Goal: Complete application form: Complete application form

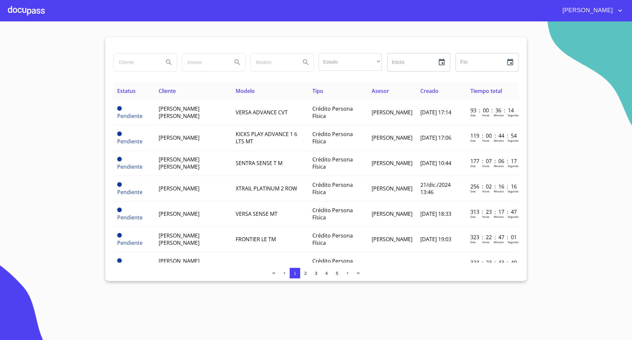
click at [37, 7] on div at bounding box center [26, 10] width 37 height 21
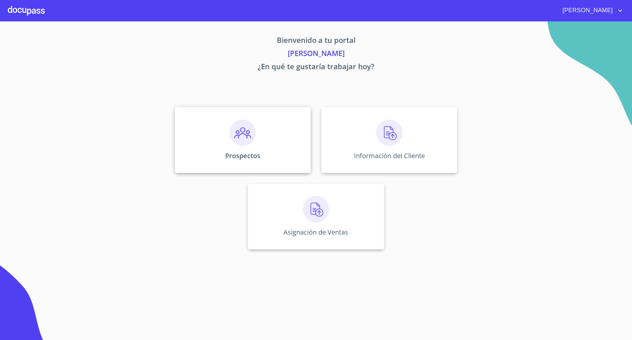
click at [280, 147] on div "Prospectos" at bounding box center [243, 140] width 136 height 66
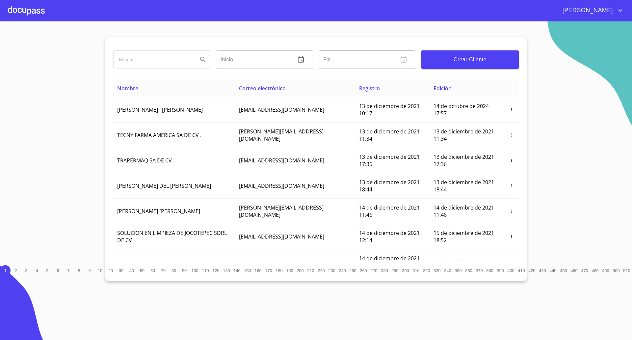
click at [479, 62] on span "Crear Cliente" at bounding box center [470, 59] width 87 height 9
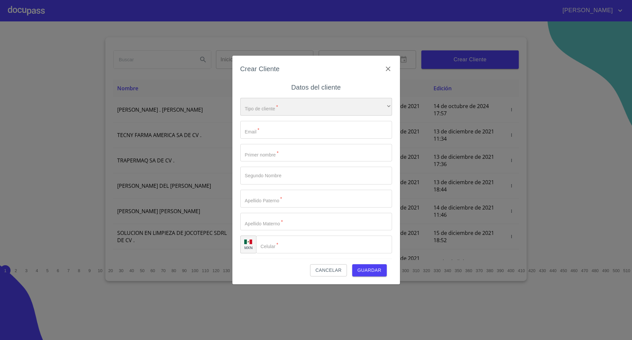
click at [309, 107] on div "​" at bounding box center [316, 107] width 152 height 18
click at [280, 113] on li "Persona Física" at bounding box center [313, 111] width 146 height 12
click at [264, 129] on input "Tipo de cliente   *" at bounding box center [316, 130] width 152 height 18
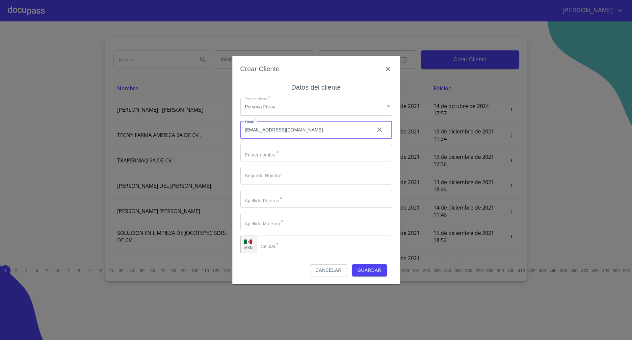
type input "andreinavgm@gmail.com"
click at [292, 152] on input "Tipo de cliente   *" at bounding box center [316, 153] width 152 height 18
type input "Andreina"
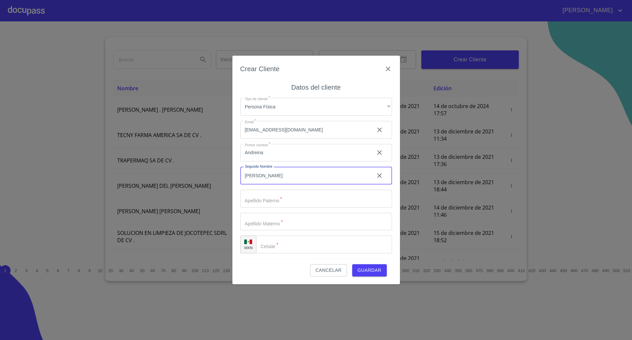
type input "Viviana"
type input "Garcia"
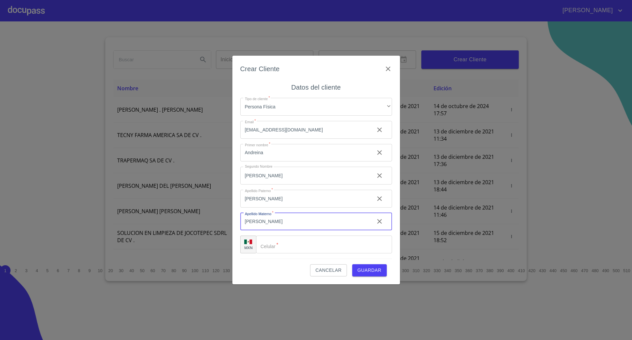
type input "Mendoza"
click at [281, 244] on input "Tipo de cliente   *" at bounding box center [324, 244] width 136 height 18
type input "(33)31995465"
click at [352, 264] on button "Guardar" at bounding box center [369, 270] width 35 height 12
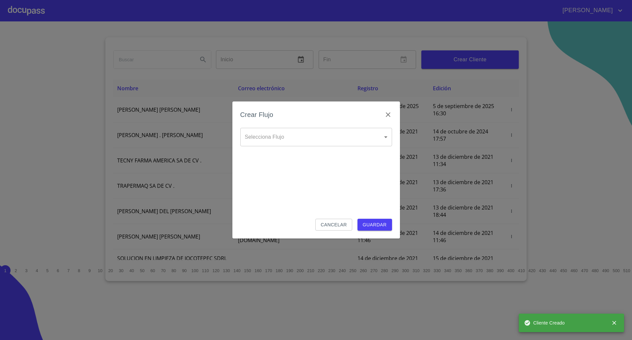
click at [327, 143] on body "CESAR Inicio ​ Fin ​ Crear Cliente Nombre Correo electrónico Registro Edición A…" at bounding box center [316, 170] width 632 height 340
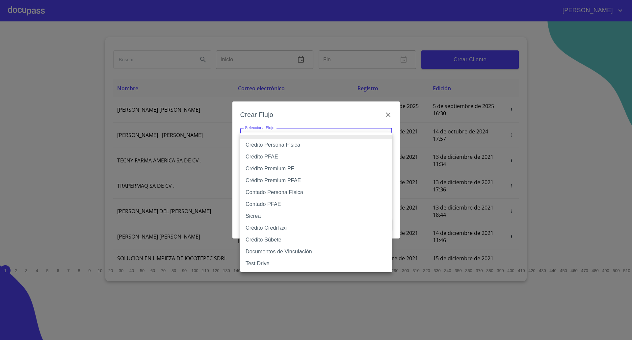
click at [284, 156] on li "Crédito PFAE" at bounding box center [316, 157] width 152 height 12
type input "61b0f1389b8c202ad55b5ebc"
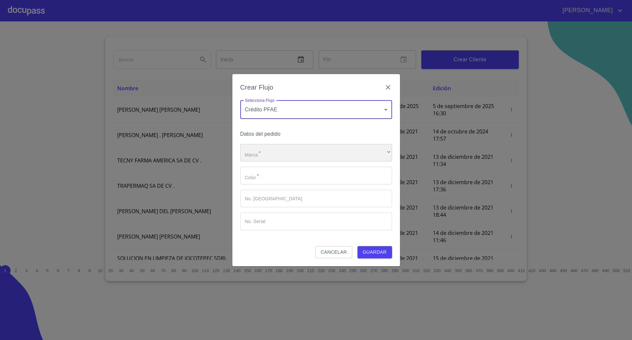
click at [298, 148] on div "​" at bounding box center [316, 153] width 152 height 18
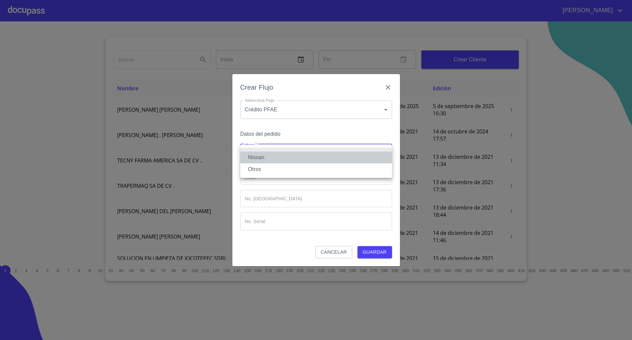
click at [288, 157] on li "Nissan" at bounding box center [316, 157] width 152 height 12
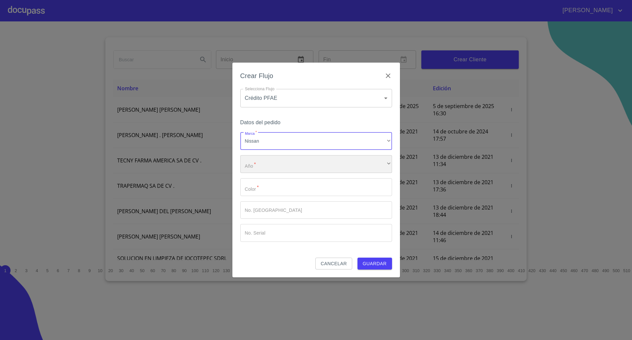
click at [278, 162] on div "​" at bounding box center [316, 164] width 152 height 18
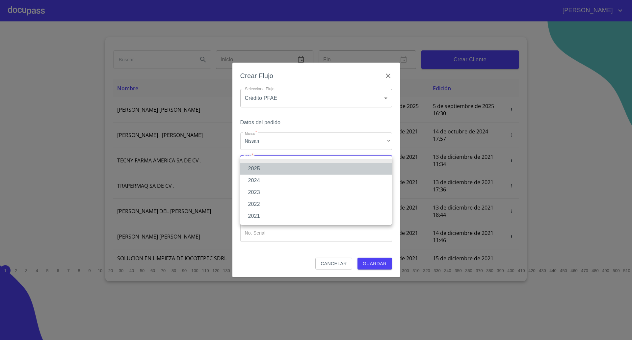
click at [277, 167] on li "2025" at bounding box center [316, 169] width 152 height 12
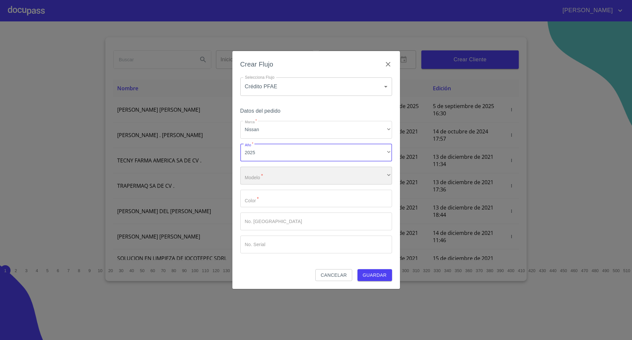
click at [271, 174] on div "​" at bounding box center [316, 176] width 152 height 18
click at [266, 198] on input "Marca   *" at bounding box center [316, 199] width 152 height 18
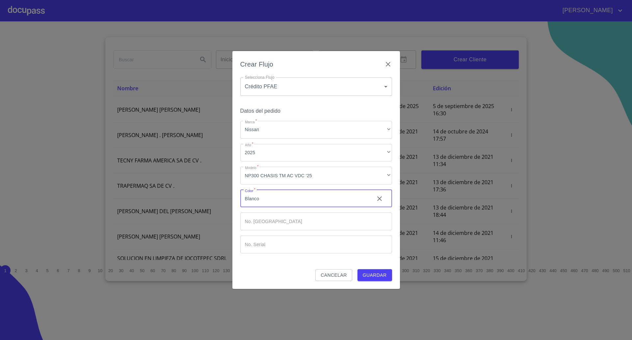
type input "Blanco"
click at [377, 280] on button "Guardar" at bounding box center [375, 275] width 35 height 12
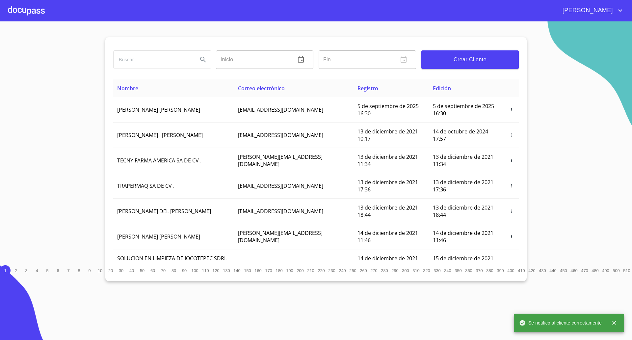
click at [28, 11] on div at bounding box center [26, 10] width 37 height 21
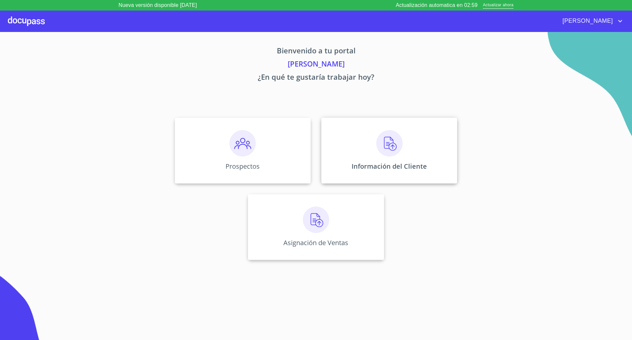
click at [384, 157] on div "Información del Cliente" at bounding box center [389, 151] width 136 height 66
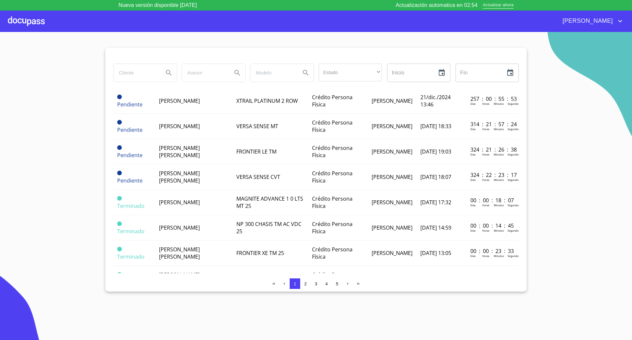
scroll to position [165, 0]
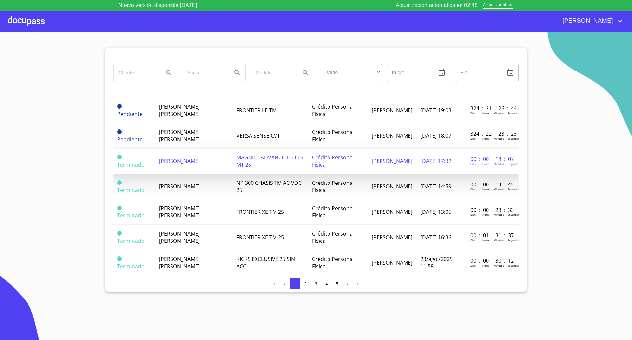
click at [200, 160] on span "[PERSON_NAME]" at bounding box center [179, 160] width 41 height 7
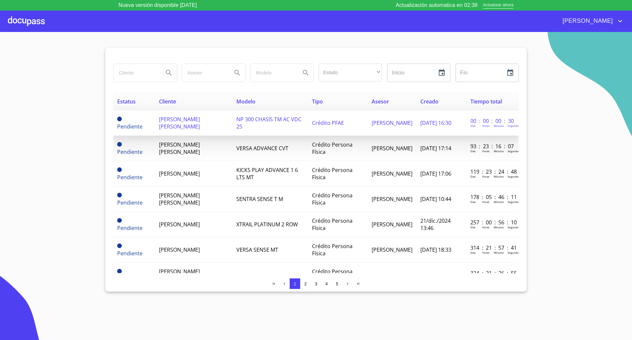
click at [194, 125] on td "ANDREINA VIVIANA GARCIA MENDOZA" at bounding box center [193, 122] width 77 height 25
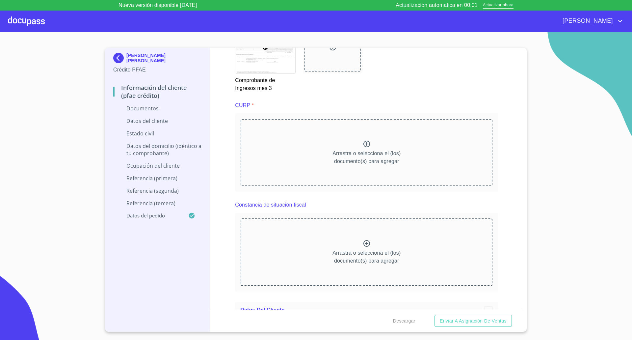
scroll to position [1537, 0]
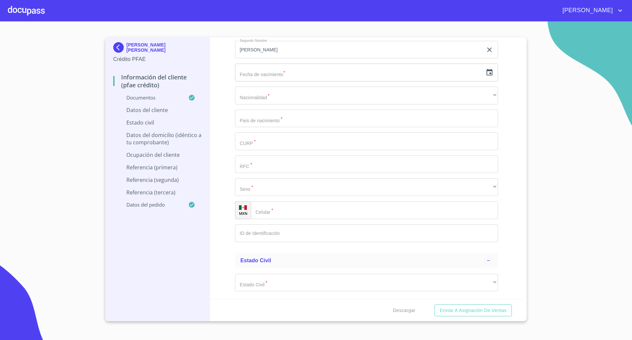
scroll to position [2264, 0]
click at [487, 75] on icon "button" at bounding box center [490, 73] width 6 height 7
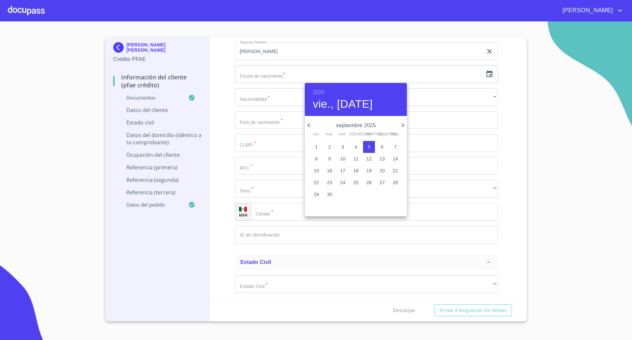
click at [322, 92] on h6 "2025" at bounding box center [319, 92] width 12 height 9
click at [349, 165] on div "1997" at bounding box center [356, 164] width 102 height 13
click at [308, 124] on icon "button" at bounding box center [309, 125] width 8 height 8
click at [307, 124] on icon "button" at bounding box center [309, 125] width 8 height 8
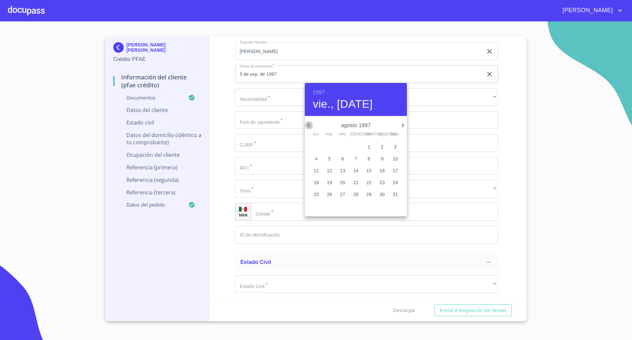
click at [307, 125] on icon "button" at bounding box center [309, 125] width 8 height 8
click at [367, 160] on p "11" at bounding box center [369, 158] width 5 height 7
type input "11 de abr. de 1997"
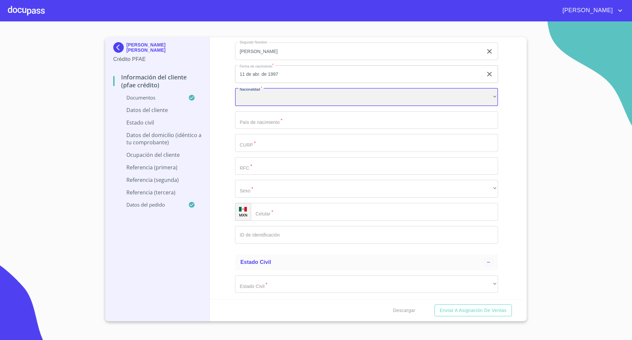
click at [281, 98] on div "​" at bounding box center [366, 97] width 263 height 18
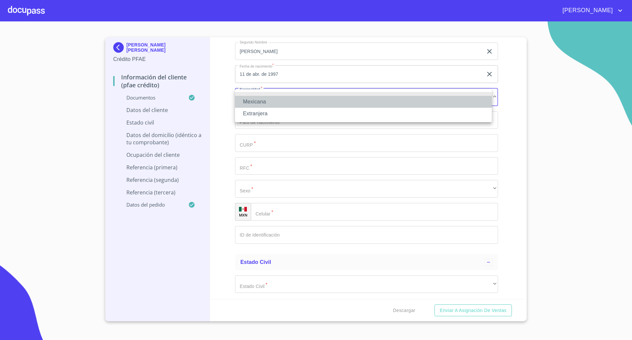
click at [270, 103] on li "Mexicana" at bounding box center [363, 102] width 257 height 12
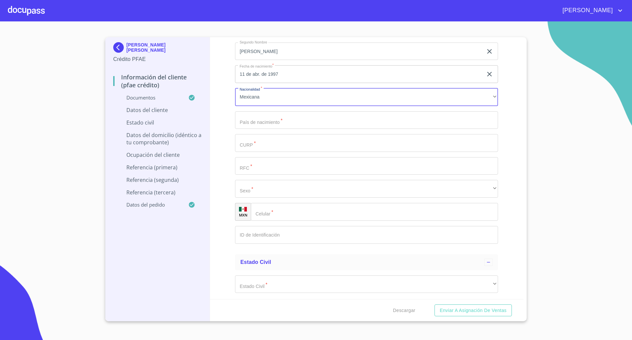
click at [271, 123] on input "Documento de identificación   *" at bounding box center [366, 120] width 263 height 18
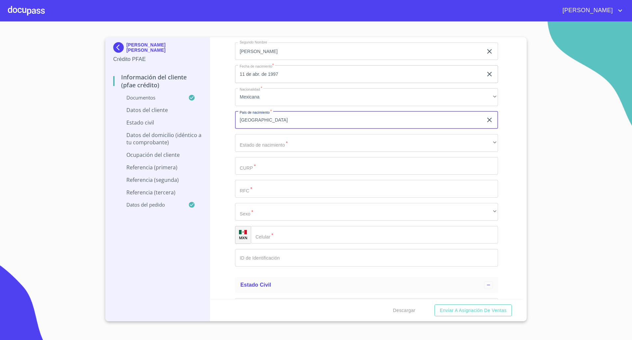
type input "México"
click at [435, 304] on button "Enviar a Asignación de Ventas" at bounding box center [473, 310] width 77 height 12
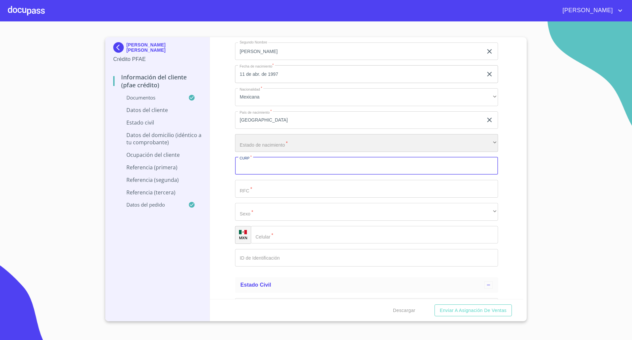
click at [272, 147] on div "​" at bounding box center [366, 143] width 263 height 18
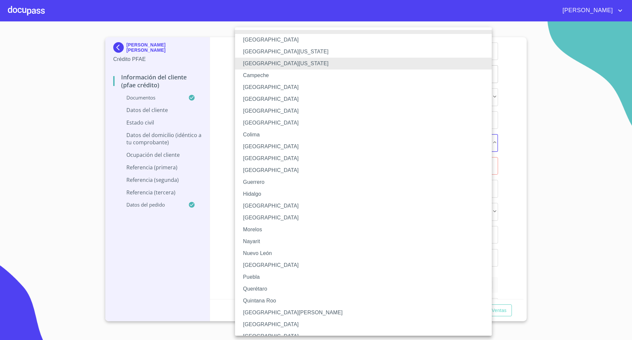
click at [256, 216] on li "Michoacán" at bounding box center [366, 218] width 263 height 12
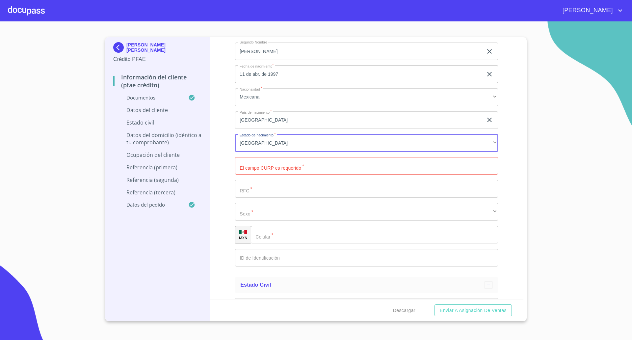
click at [275, 173] on input "Documento de identificación   *" at bounding box center [366, 166] width 263 height 18
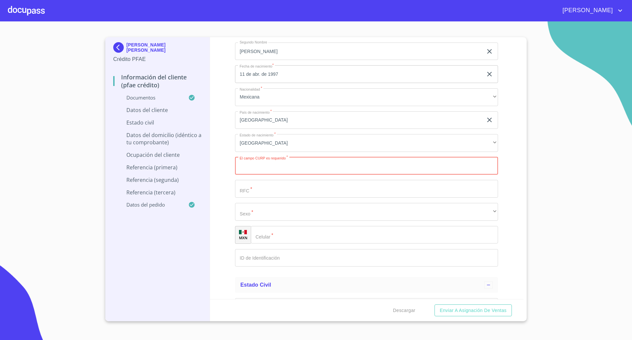
paste input "GAMA9704114L8"
type input "GAMA9704114L8"
click at [264, 189] on input "Documento de identificación   *" at bounding box center [366, 189] width 263 height 18
drag, startPoint x: 284, startPoint y: 168, endPoint x: 193, endPoint y: 164, distance: 91.0
click at [193, 164] on div "ANDREINA VIVIANA GARCIA MENDOZA Crédito PFAE Información del cliente (PFAE créd…" at bounding box center [314, 179] width 418 height 284
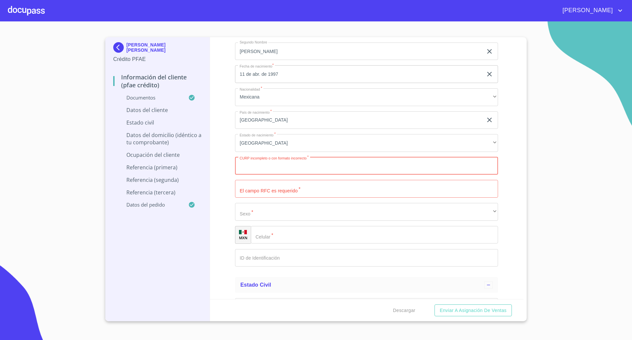
click at [269, 192] on input "Documento de identificación   *" at bounding box center [366, 189] width 263 height 18
paste input "GAMA9704114L8"
type input "GAMA9704114L8"
click at [273, 165] on input "Documento de identificación   *" at bounding box center [366, 166] width 263 height 18
paste input "GAMA970411MMNRNN01"
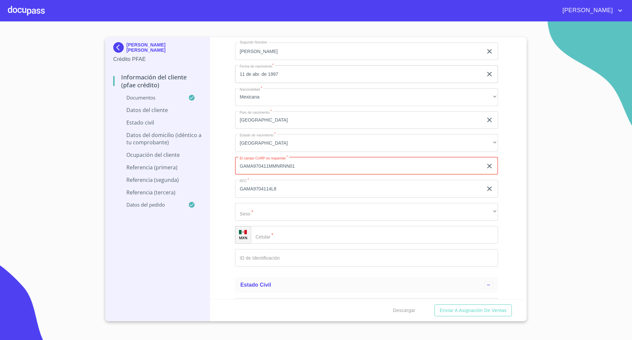
type input "GAMA970411MMNRNN01"
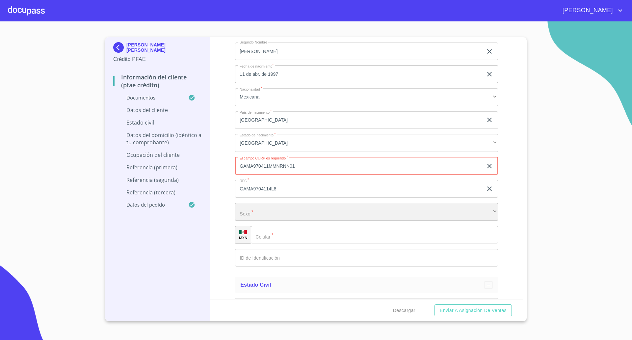
click at [282, 214] on div "​" at bounding box center [366, 212] width 263 height 18
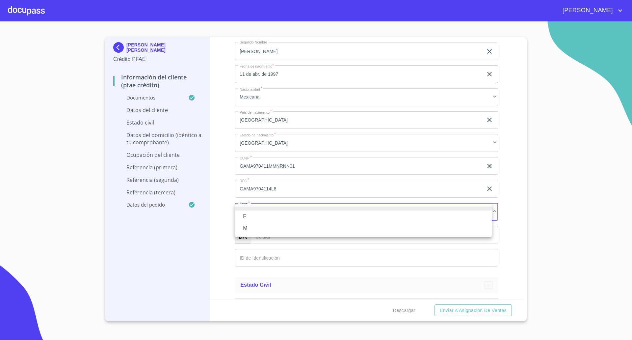
click at [262, 215] on li "F" at bounding box center [363, 216] width 257 height 12
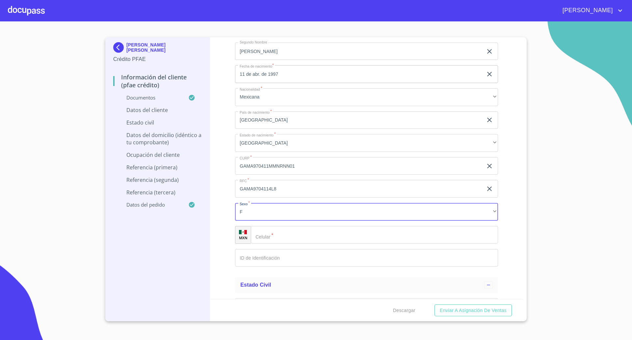
click at [287, 233] on input "Documento de identificación   *" at bounding box center [374, 235] width 247 height 18
type input "(33)31995465"
click at [276, 263] on input "Documento de identificación   *" at bounding box center [366, 258] width 263 height 18
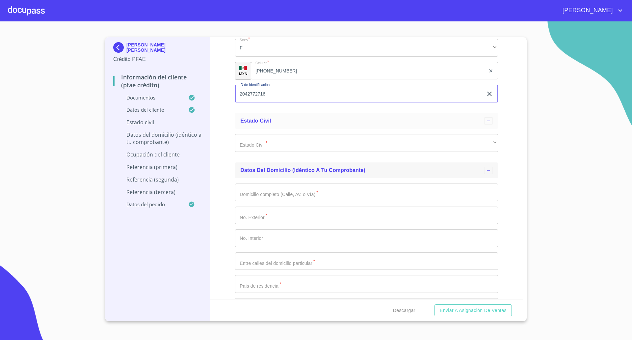
scroll to position [2429, 0]
type input "2042772716"
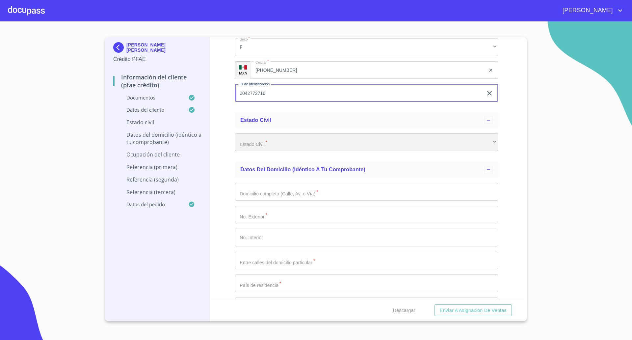
click at [356, 147] on div "​" at bounding box center [366, 142] width 263 height 18
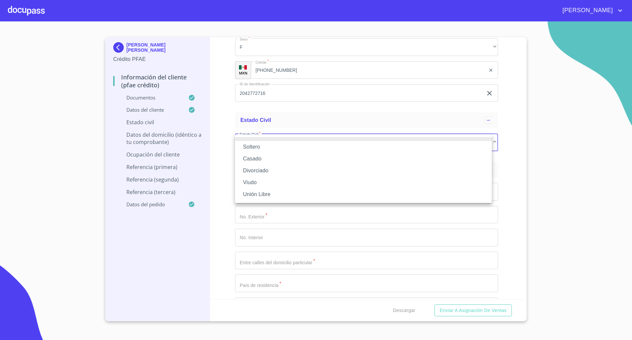
click at [255, 145] on li "Soltero" at bounding box center [363, 147] width 257 height 12
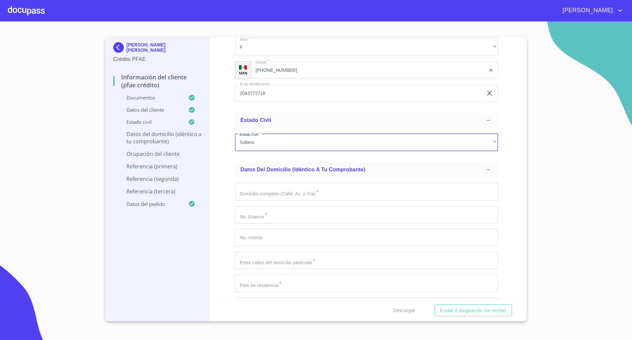
click at [218, 158] on div "Información del cliente (PFAE crédito) Documentos Documento de identificación  …" at bounding box center [367, 168] width 314 height 262
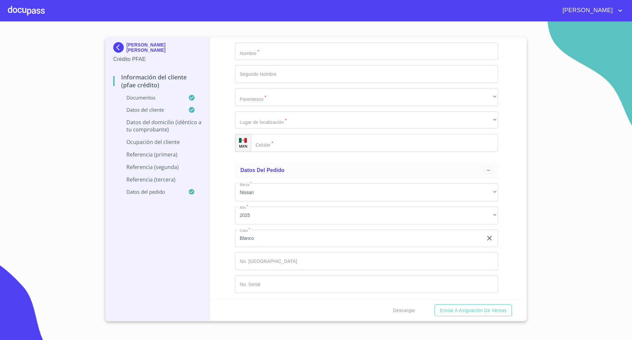
scroll to position [3755, 0]
drag, startPoint x: 509, startPoint y: 208, endPoint x: 509, endPoint y: 203, distance: 5.3
click at [509, 208] on div "Información del cliente (PFAE crédito) Documentos Documento de identificación  …" at bounding box center [367, 168] width 314 height 262
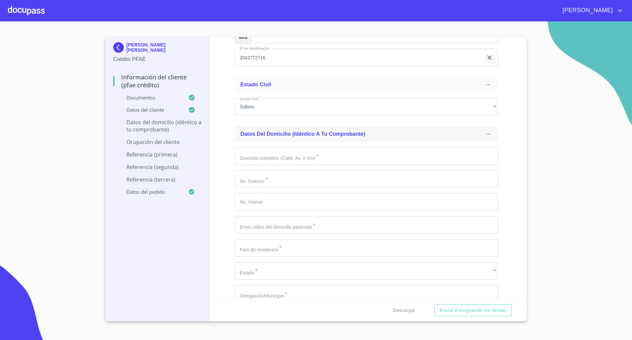
scroll to position [2478, 0]
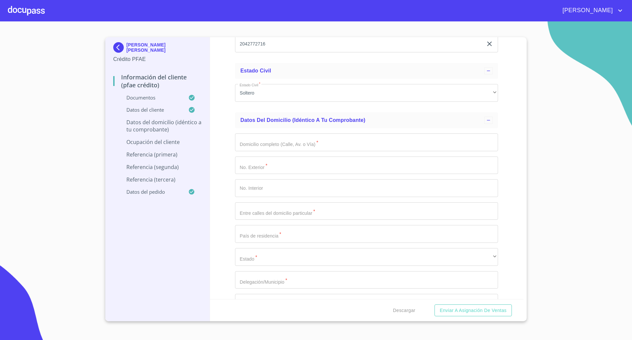
click at [306, 144] on input "Documento de identificación   *" at bounding box center [366, 142] width 263 height 18
type input "Camino al registro"
type input "65"
type input "Es cerrada"
click at [282, 239] on input "Documento de identificación   *" at bounding box center [366, 234] width 263 height 18
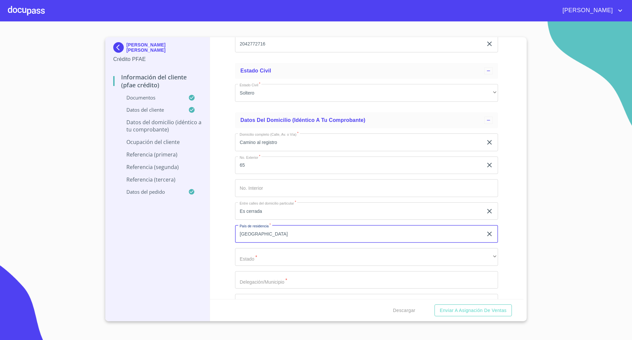
type input "México"
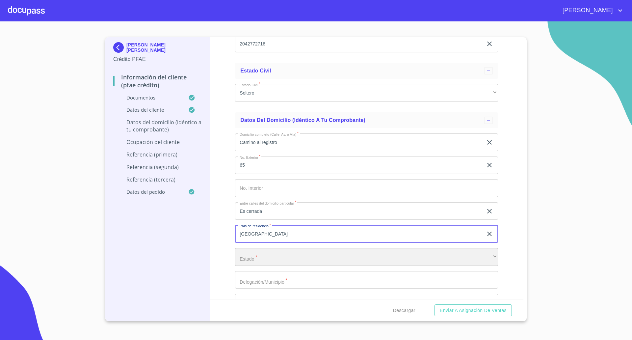
click at [281, 259] on div "​" at bounding box center [366, 257] width 263 height 18
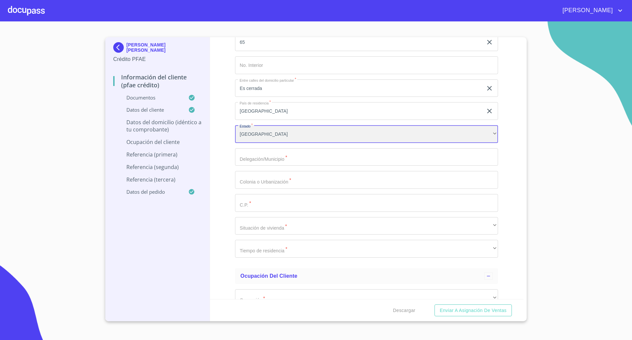
scroll to position [2602, 0]
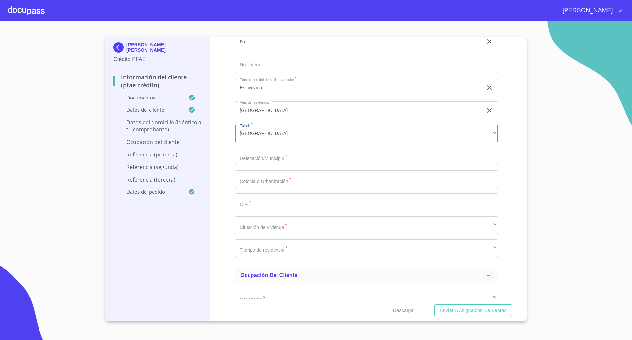
click at [276, 155] on input "Documento de identificación   *" at bounding box center [366, 157] width 263 height 18
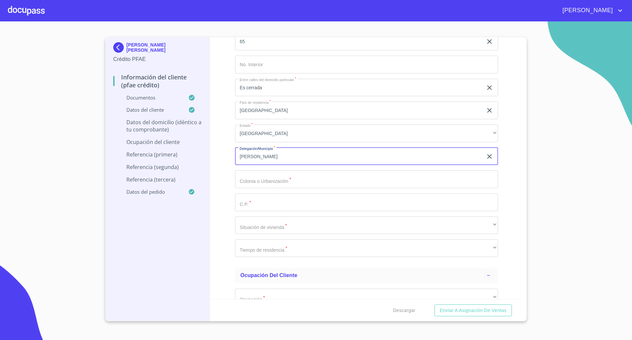
type input "Tlajomulco de Zuñiga"
click at [263, 182] on input "Documento de identificación   *" at bounding box center [366, 179] width 263 height 18
type input "San Agustín"
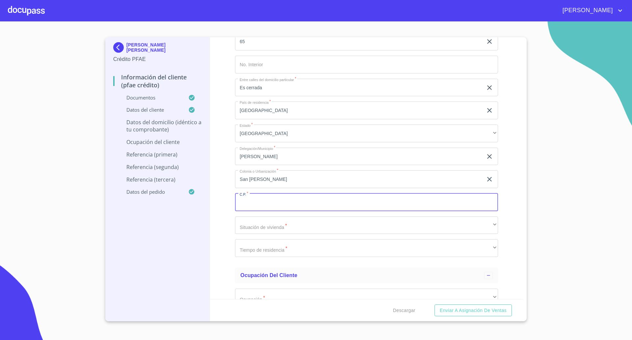
click at [261, 199] on input "Documento de identificación   *" at bounding box center [366, 202] width 263 height 18
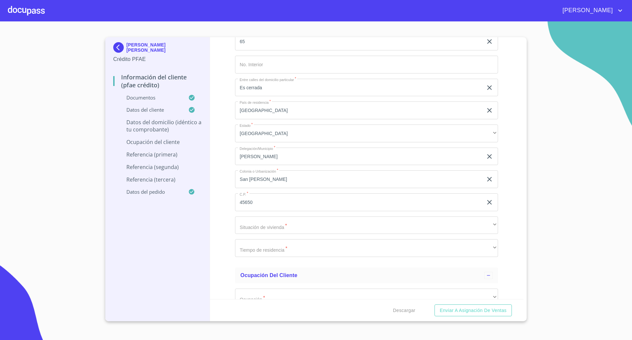
click at [283, 198] on input "45650" at bounding box center [359, 202] width 248 height 18
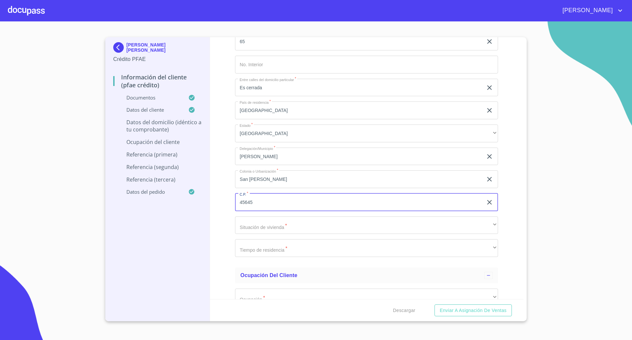
type input "45645"
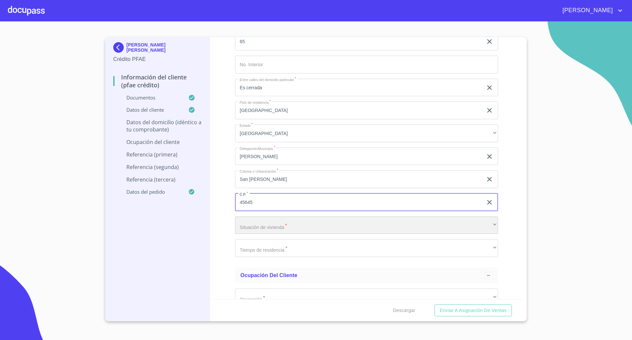
click at [256, 228] on div "​" at bounding box center [366, 225] width 263 height 18
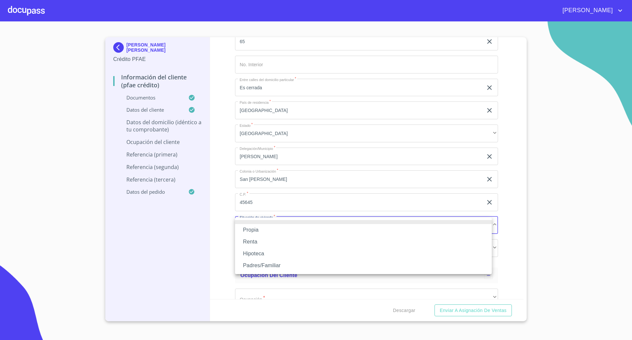
click at [254, 230] on li "Propia" at bounding box center [363, 230] width 257 height 12
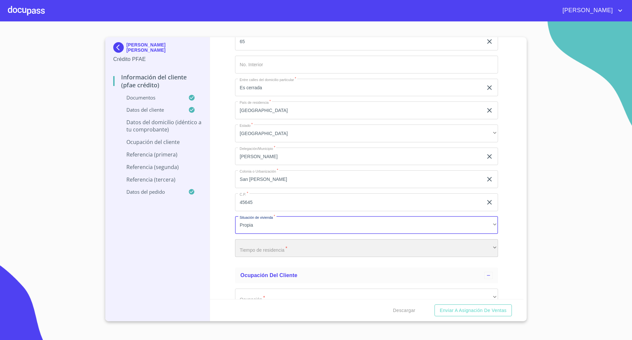
click at [258, 249] on div "​" at bounding box center [366, 248] width 263 height 18
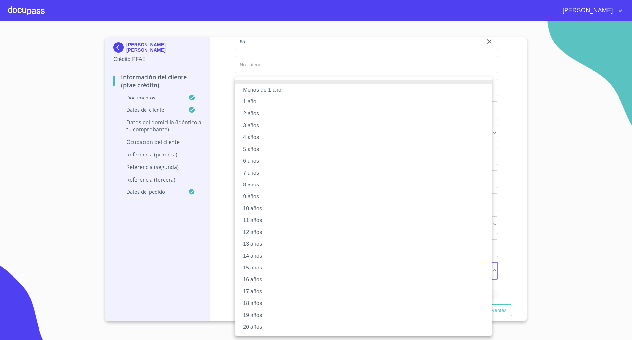
click at [251, 148] on li "5 años" at bounding box center [363, 149] width 257 height 12
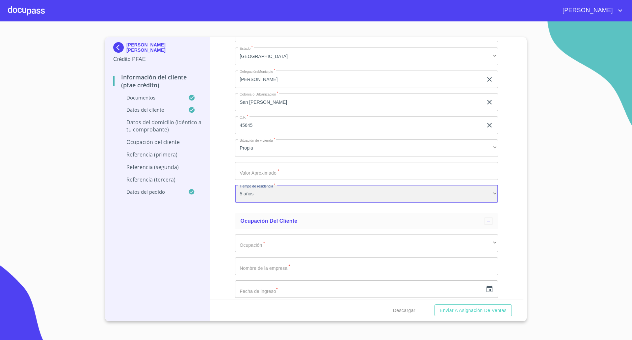
scroll to position [2684, 0]
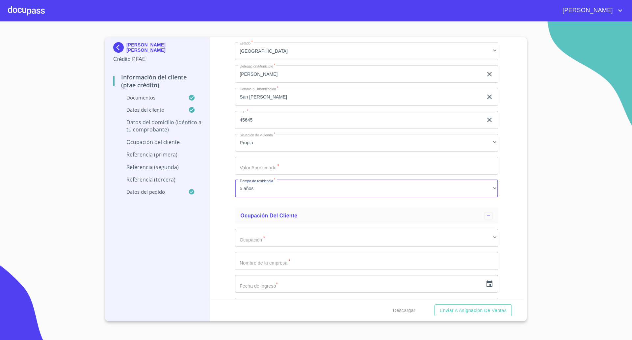
click at [267, 165] on input "Documento de identificación   *" at bounding box center [366, 166] width 263 height 18
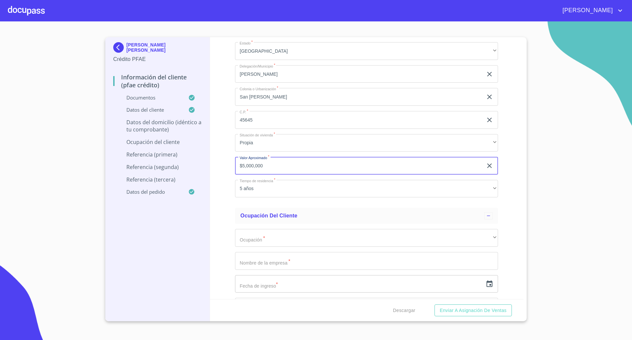
type input "$5,000,000"
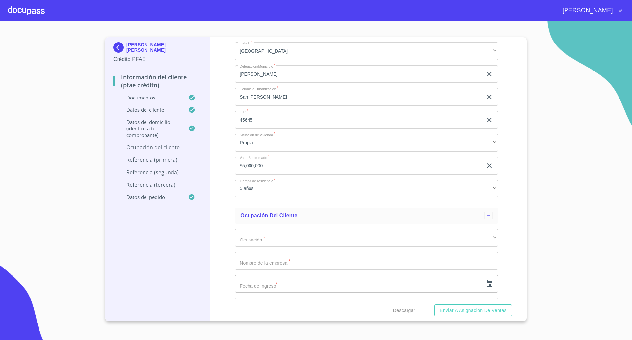
click at [229, 199] on div "Información del cliente (PFAE crédito) Documentos Documento de identificación  …" at bounding box center [367, 168] width 314 height 262
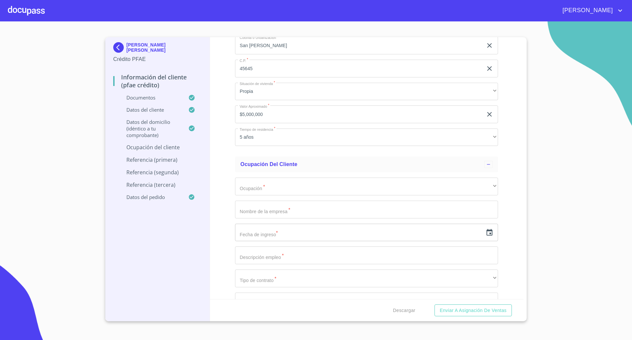
scroll to position [2767, 0]
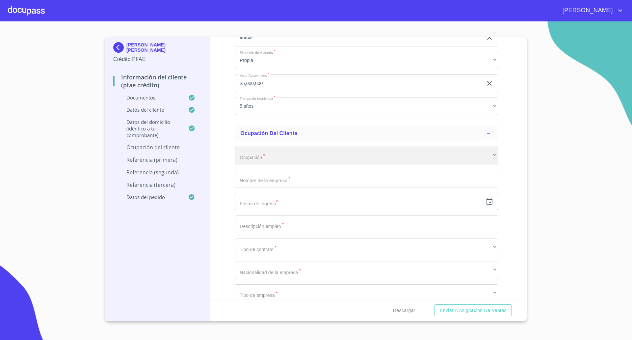
click at [273, 154] on div "​" at bounding box center [366, 156] width 263 height 18
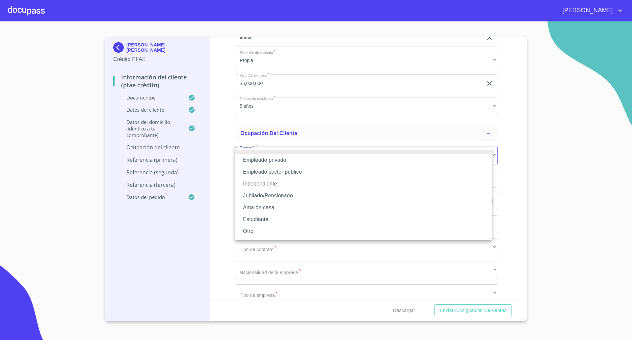
click at [264, 183] on li "Independiente" at bounding box center [363, 184] width 257 height 12
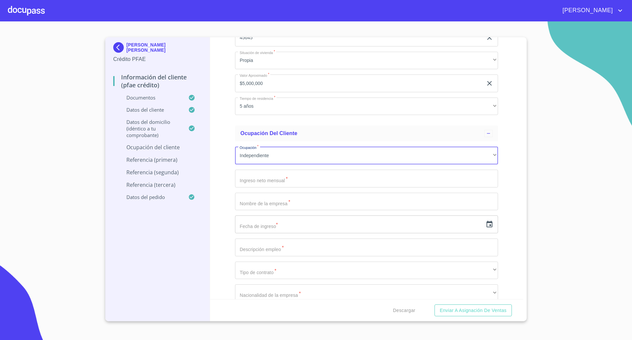
click at [264, 180] on input "Documento de identificación   *" at bounding box center [366, 179] width 263 height 18
type input "65000"
click at [266, 209] on input "Documento de identificación   *" at bounding box center [366, 202] width 263 height 18
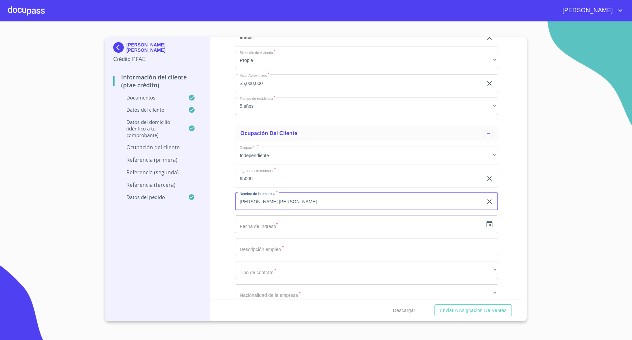
type input "Andreina Viviana Garcia"
click at [486, 224] on icon "button" at bounding box center [490, 224] width 8 height 8
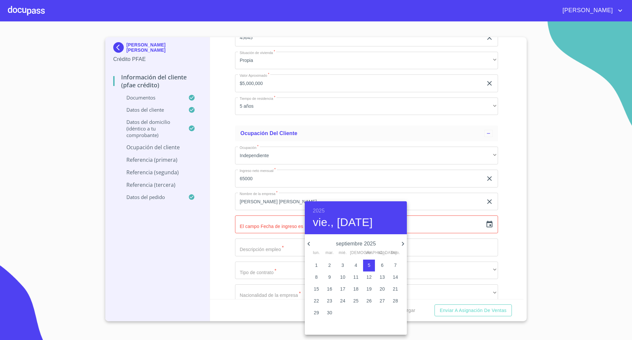
click at [323, 212] on h6 "2025" at bounding box center [319, 210] width 12 height 9
click at [355, 242] on div "2019" at bounding box center [356, 243] width 102 height 13
click at [310, 242] on icon "button" at bounding box center [309, 244] width 8 height 8
click at [311, 243] on icon "button" at bounding box center [309, 244] width 8 height 8
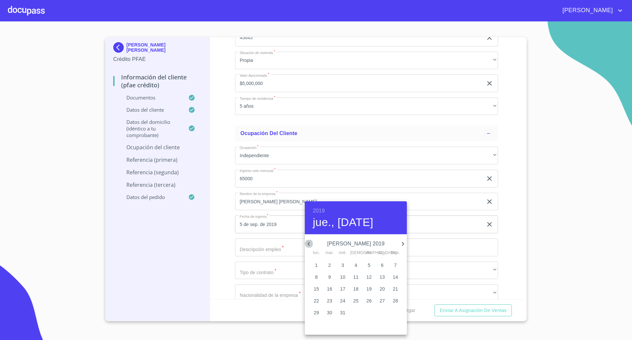
click at [312, 244] on icon "button" at bounding box center [309, 244] width 8 height 8
click at [383, 264] on p "1" at bounding box center [382, 265] width 3 height 7
type input "1 de jun. de 2019"
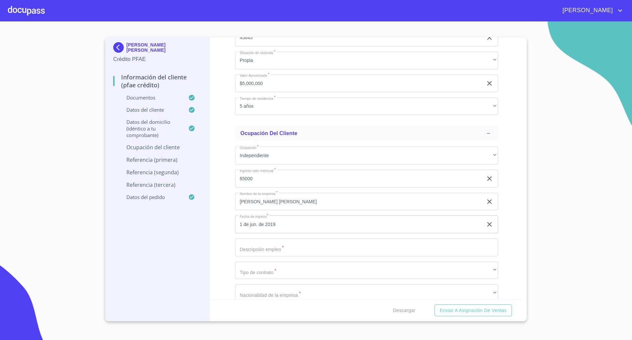
click at [280, 251] on input "Documento de identificación   *" at bounding box center [366, 247] width 263 height 18
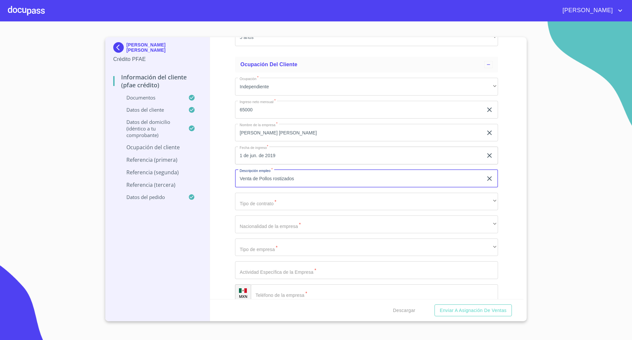
scroll to position [2849, 0]
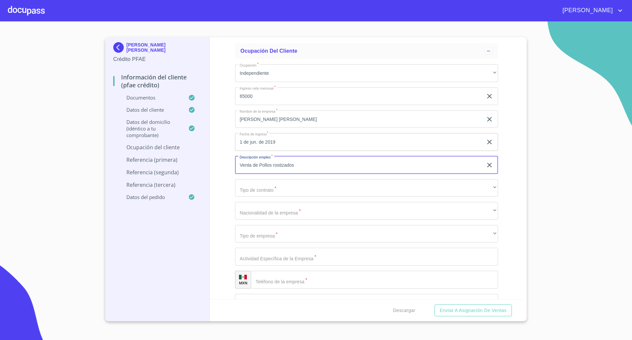
type input "Venta de Pollos rostizados"
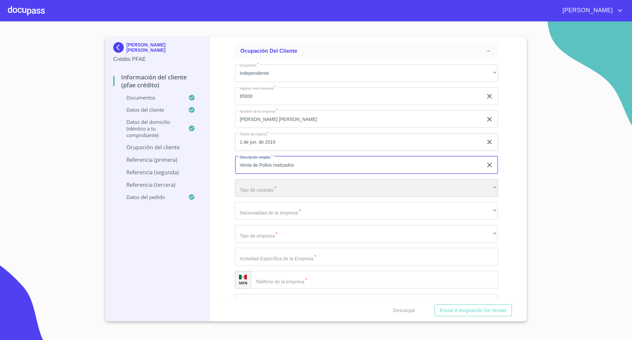
click at [262, 192] on div "​" at bounding box center [366, 188] width 263 height 18
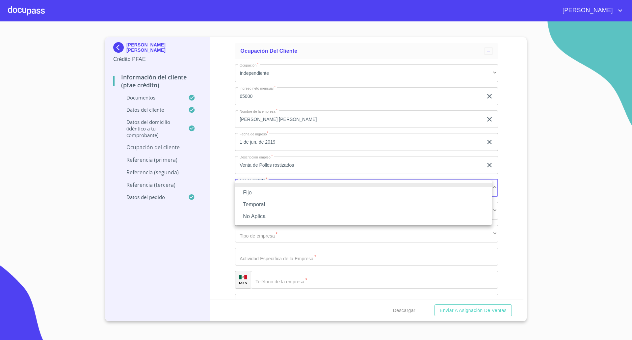
click at [253, 217] on li "No Aplica" at bounding box center [363, 216] width 257 height 12
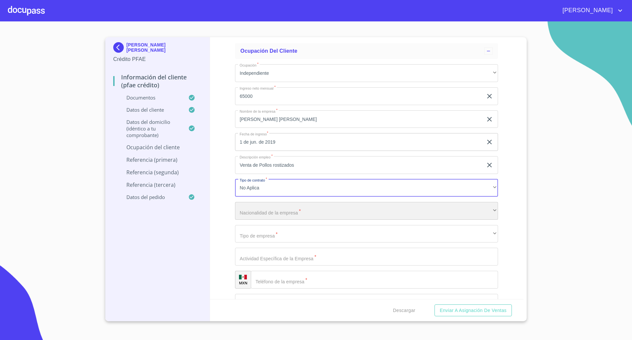
click at [255, 212] on div "​" at bounding box center [366, 211] width 263 height 18
click at [253, 211] on div "​" at bounding box center [366, 211] width 263 height 18
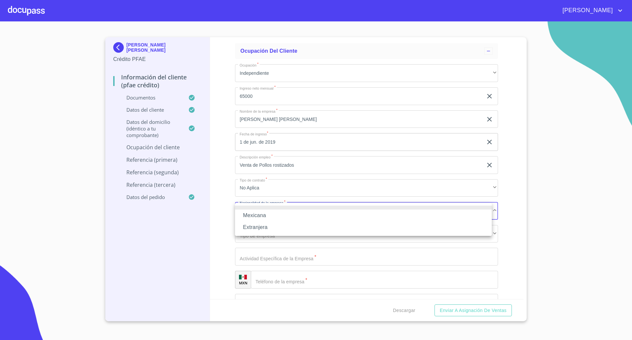
click at [259, 213] on li "Mexicana" at bounding box center [363, 215] width 257 height 12
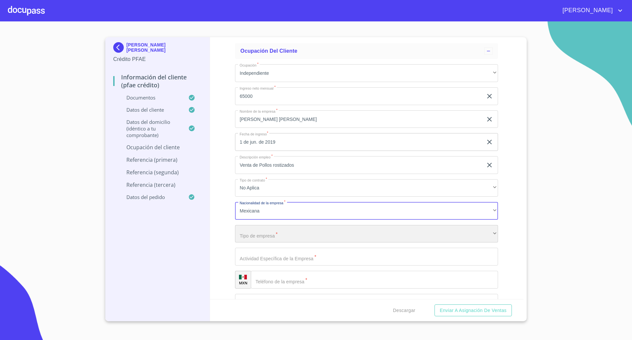
click at [259, 233] on div "​" at bounding box center [366, 234] width 263 height 18
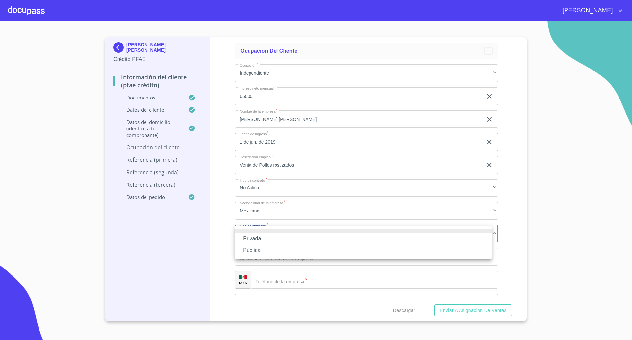
click at [250, 239] on li "Privada" at bounding box center [363, 239] width 257 height 12
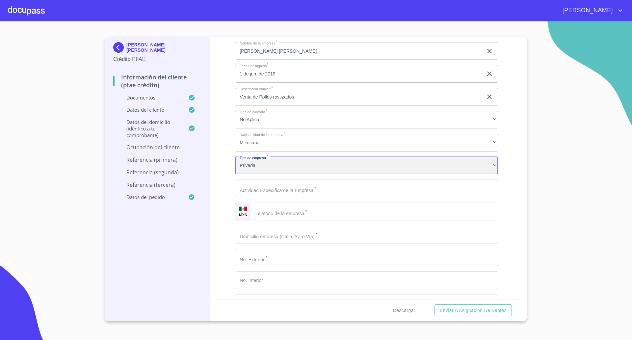
scroll to position [2931, 0]
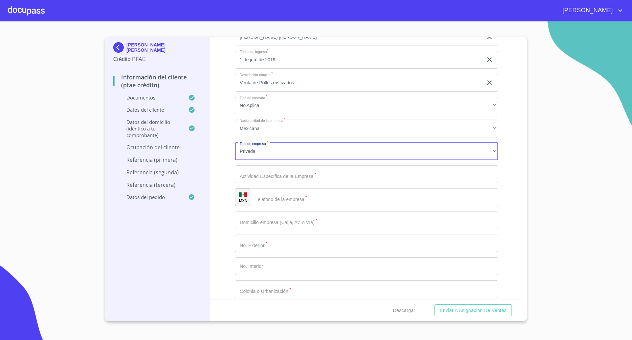
click at [274, 177] on input "Documento de identificación   *" at bounding box center [366, 174] width 263 height 18
type input "Venta de pollos asados"
click at [282, 83] on input "Venta de Pollos rostizados" at bounding box center [359, 83] width 248 height 18
type input "Venta de Pollos asados"
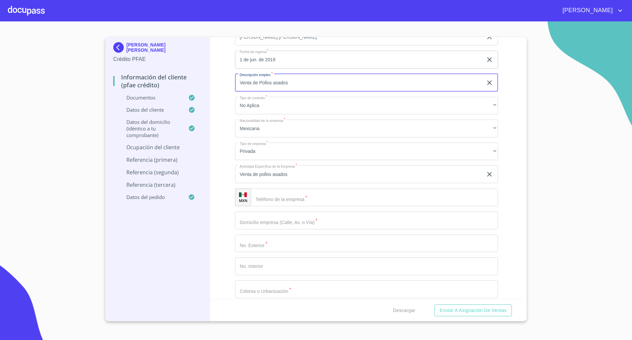
click at [290, 201] on input "Documento de identificación   *" at bounding box center [374, 197] width 247 height 18
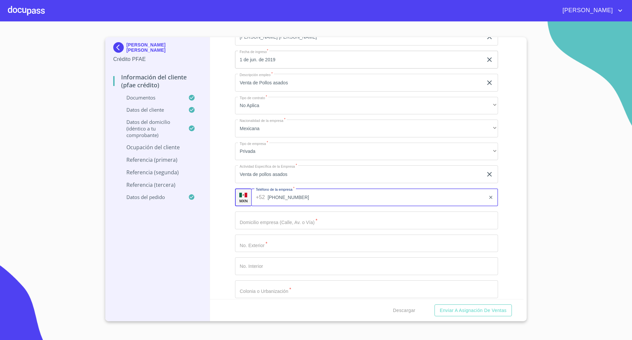
type input "(33)31995465"
click at [288, 217] on input "Documento de identificación   *" at bounding box center [366, 220] width 263 height 18
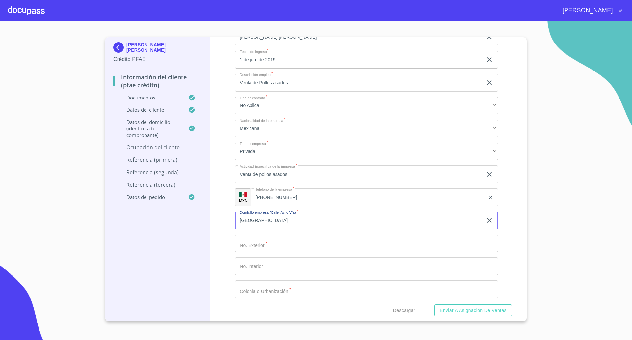
type input "Puerto México"
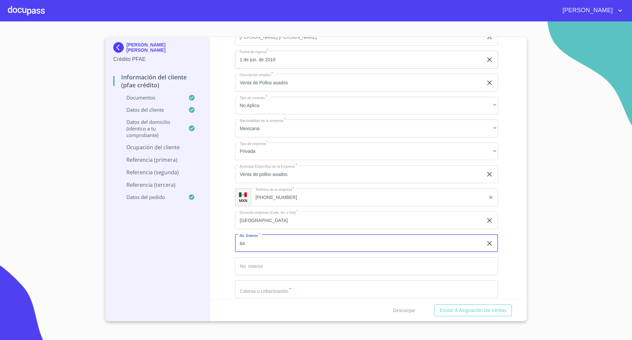
type input "64"
click at [278, 293] on input "Documento de identificación   *" at bounding box center [366, 289] width 263 height 18
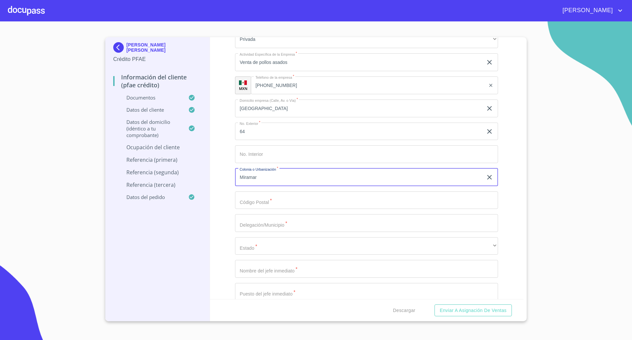
scroll to position [3055, 0]
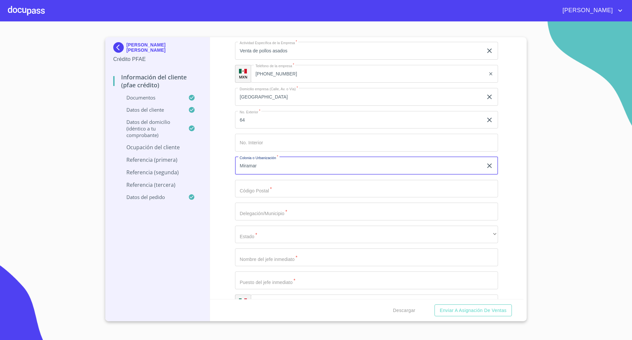
type input "Miramar"
click at [272, 190] on input "Documento de identificación   *" at bounding box center [366, 189] width 263 height 18
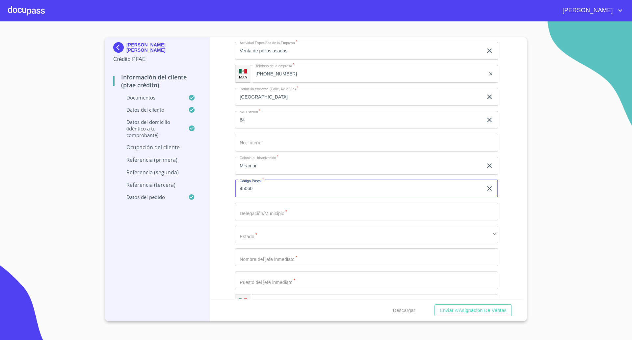
type input "45060"
click at [272, 213] on input "Documento de identificación   *" at bounding box center [366, 212] width 263 height 18
type input "Guadalajara"
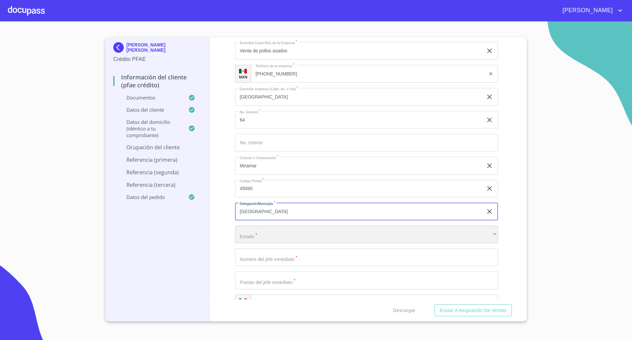
click at [268, 232] on div "​" at bounding box center [366, 235] width 263 height 18
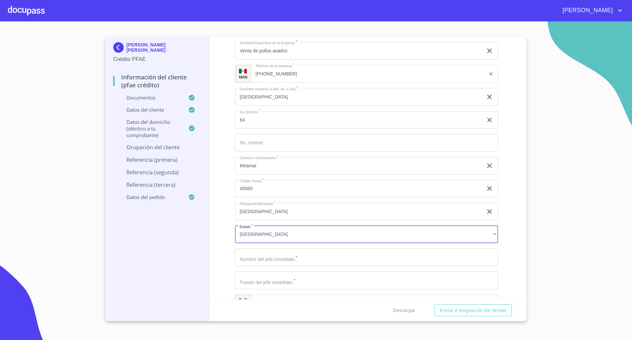
click at [273, 257] on input "Documento de identificación   *" at bounding box center [366, 257] width 263 height 18
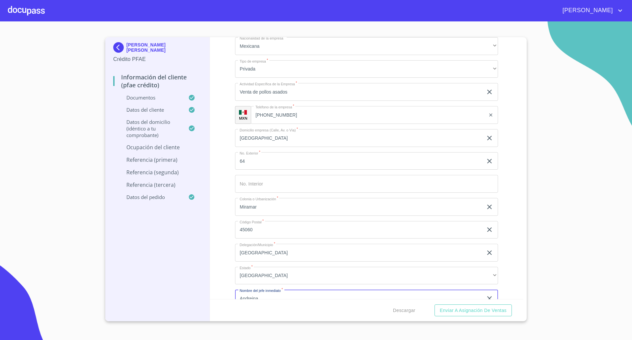
scroll to position [3096, 0]
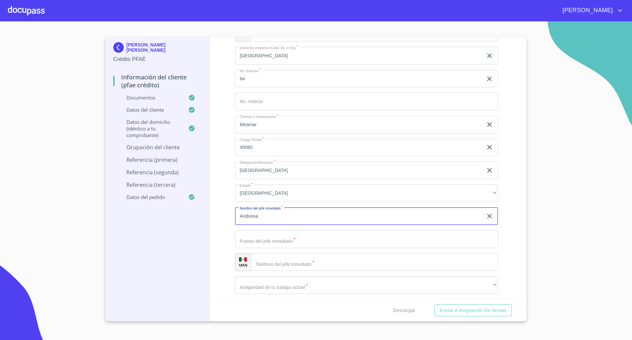
click at [287, 219] on input "Andreina" at bounding box center [359, 216] width 248 height 18
type input "Andreina Garcia"
click at [295, 241] on input "Documento de identificación   *" at bounding box center [366, 239] width 263 height 18
type input "Propietario"
click at [297, 256] on input "Documento de identificación   *" at bounding box center [374, 262] width 247 height 18
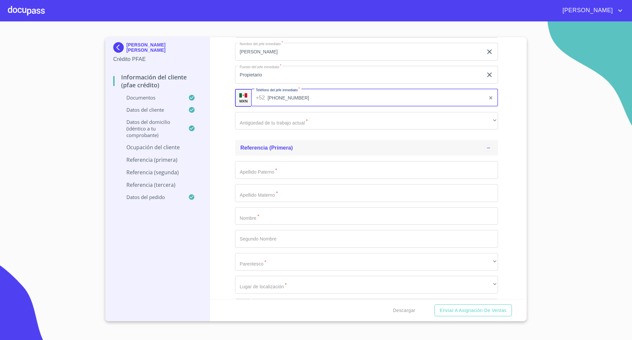
scroll to position [3261, 0]
type input "(33)31995465"
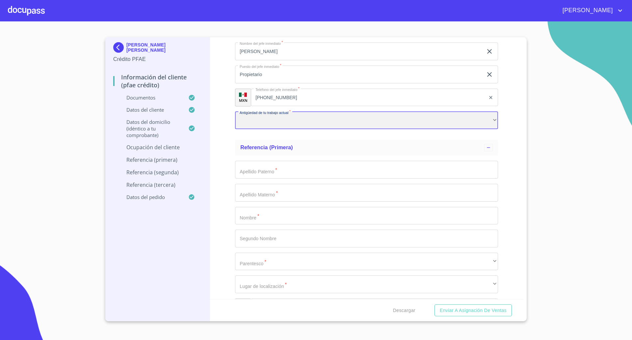
click at [313, 122] on div "​" at bounding box center [366, 121] width 263 height 18
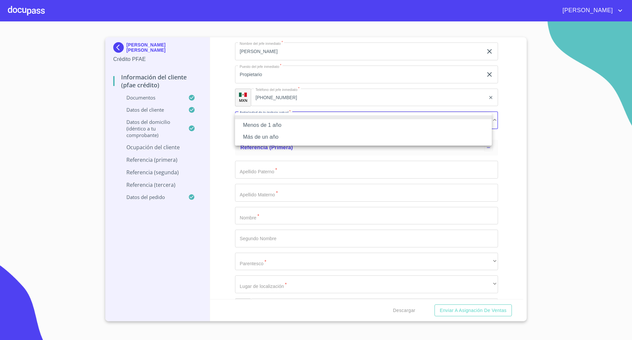
click at [261, 136] on li "Más de un año" at bounding box center [363, 137] width 257 height 12
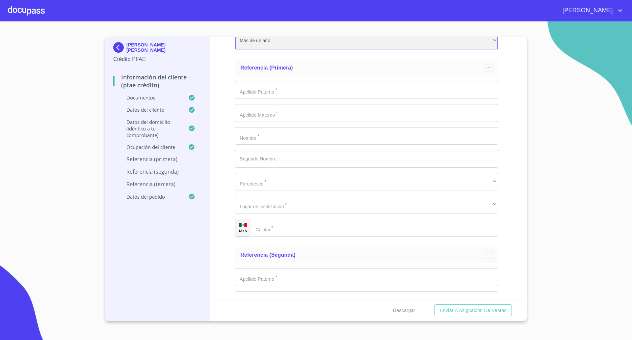
scroll to position [3343, 0]
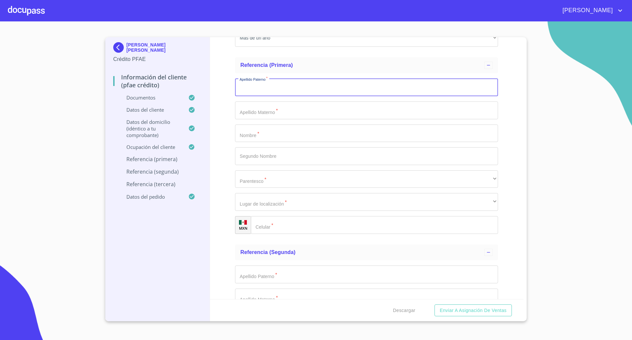
click at [284, 93] on input "Documento de identificación   *" at bounding box center [366, 87] width 263 height 18
type input "Sapien"
type input "Obledo"
type input "Fernando"
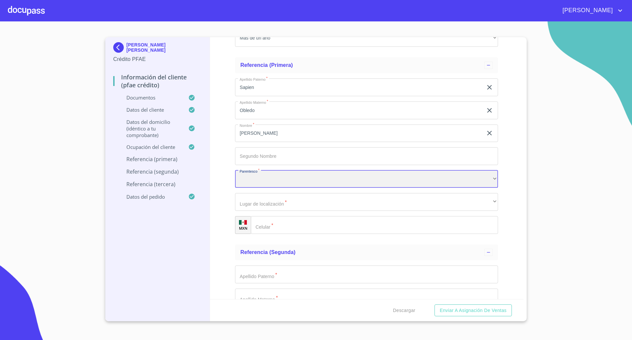
click at [261, 184] on div "​" at bounding box center [366, 179] width 263 height 18
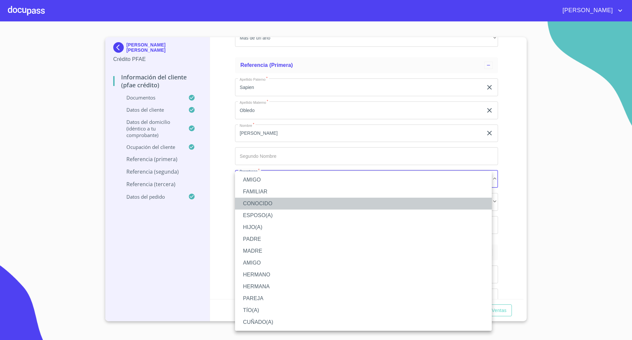
click at [261, 201] on li "CONOCIDO" at bounding box center [363, 204] width 257 height 12
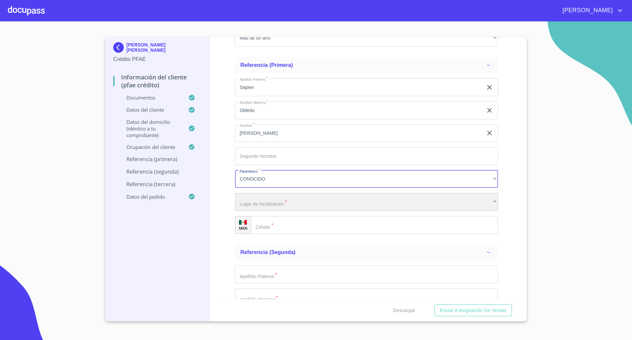
click at [277, 207] on div "​" at bounding box center [366, 202] width 263 height 18
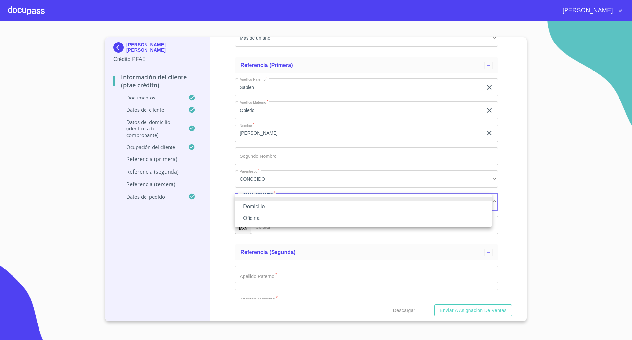
click at [270, 217] on li "Oficina" at bounding box center [363, 218] width 257 height 12
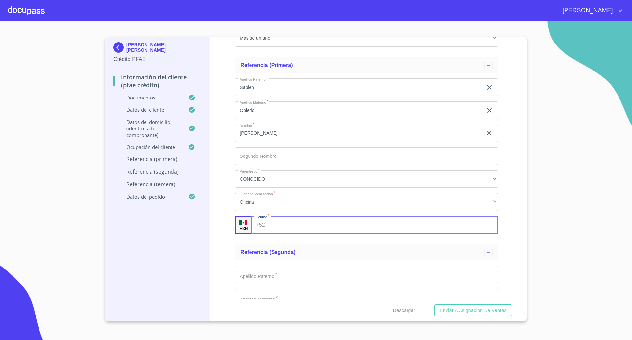
click at [286, 225] on input "Documento de identificación   *" at bounding box center [383, 225] width 231 height 18
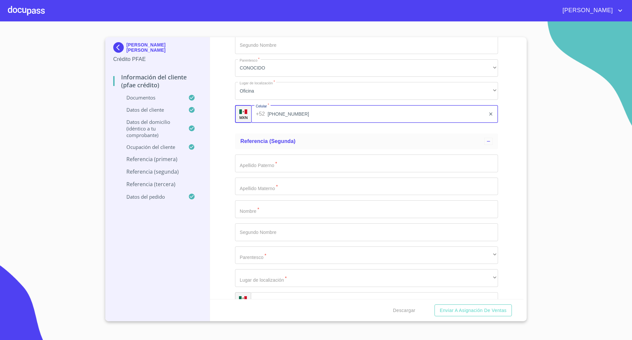
scroll to position [3466, 0]
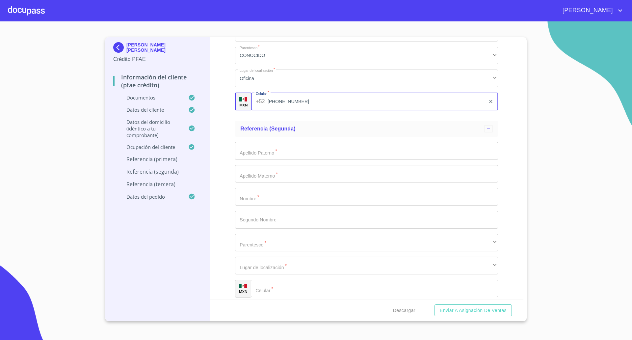
type input "(33)31498841"
click at [287, 151] on input "Documento de identificación   *" at bounding box center [366, 151] width 263 height 18
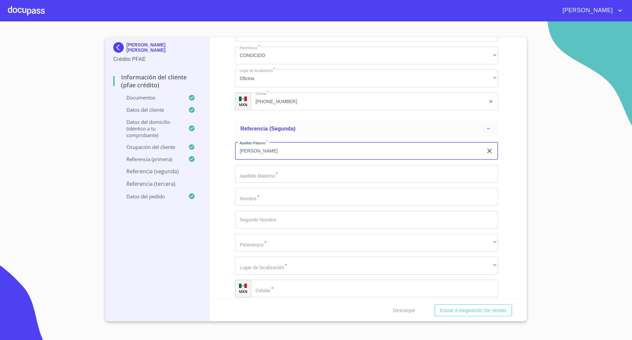
type input "Torres"
type input "Garcia"
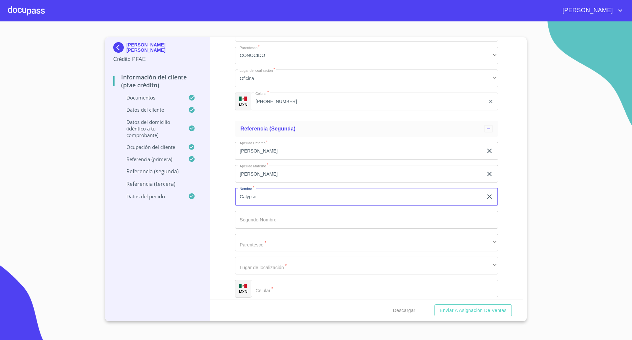
type input "Calypso"
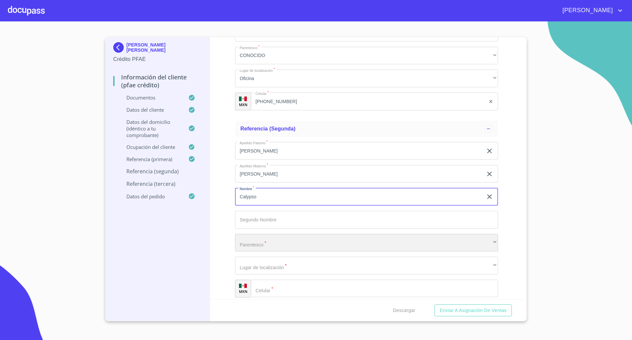
click at [266, 243] on div "​" at bounding box center [366, 243] width 263 height 18
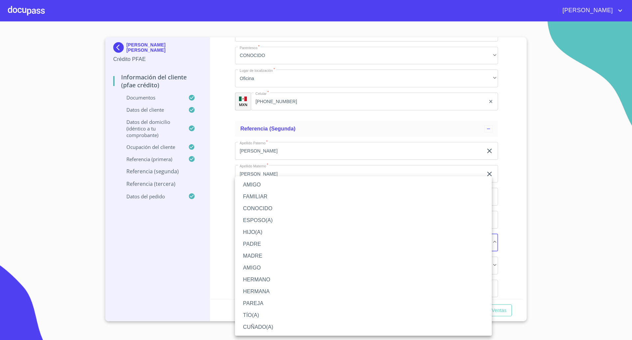
click at [252, 198] on li "FAMILIAR" at bounding box center [363, 197] width 257 height 12
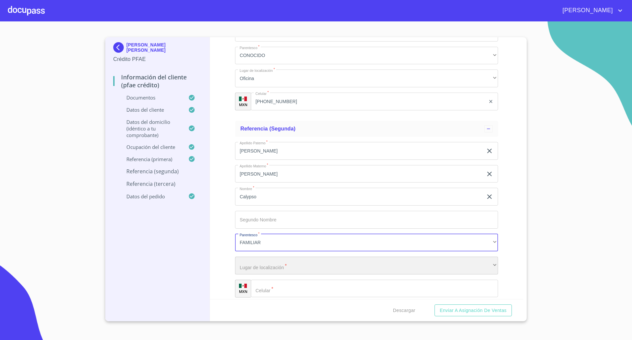
click at [269, 266] on div "​" at bounding box center [366, 266] width 263 height 18
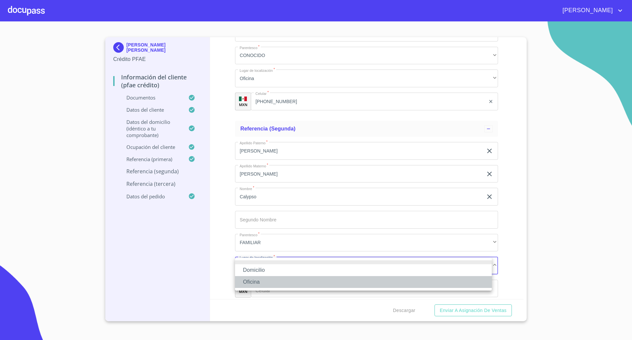
click at [260, 283] on li "Oficina" at bounding box center [363, 282] width 257 height 12
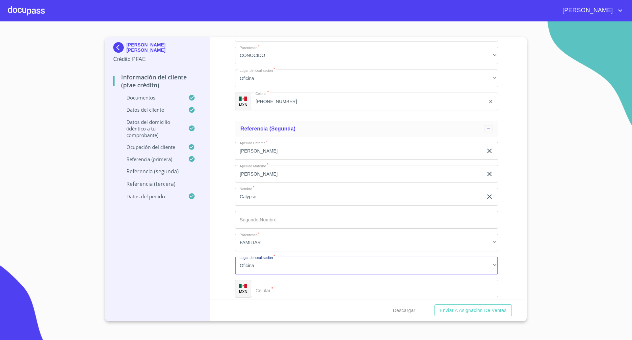
click at [295, 289] on input "Documento de identificación   *" at bounding box center [374, 289] width 247 height 18
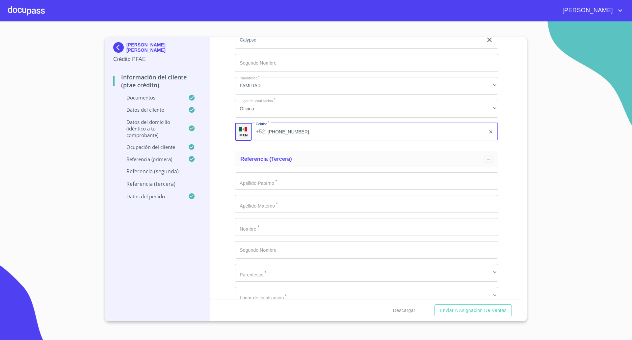
scroll to position [3631, 0]
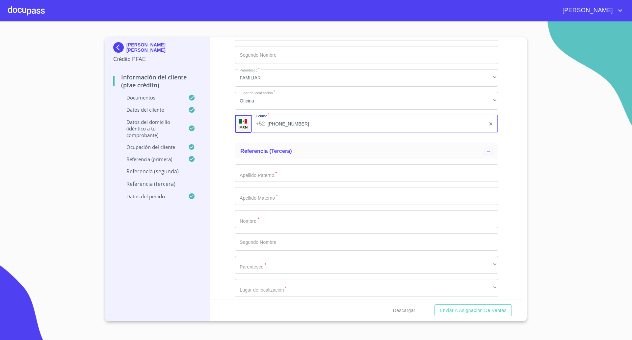
type input "(33)12725558"
click at [271, 174] on input "Documento de identificación   *" at bounding box center [366, 173] width 263 height 18
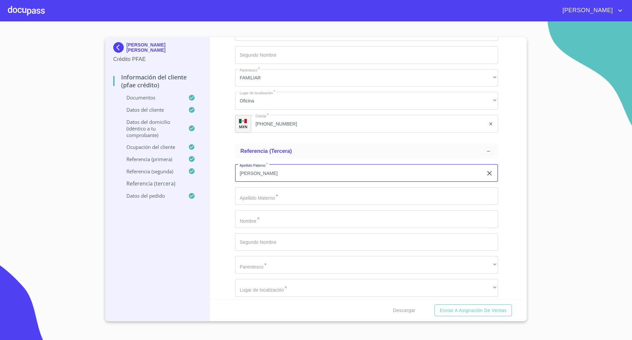
type input "Torres"
type input "Garcia"
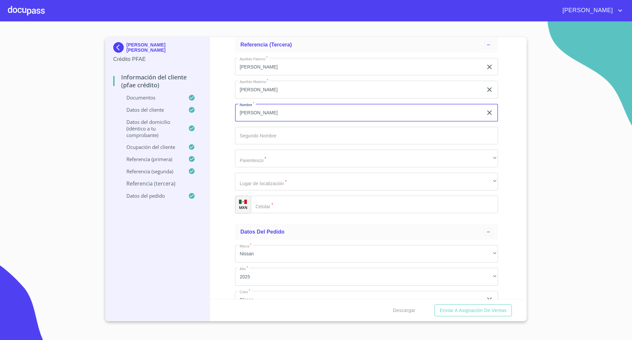
scroll to position [3755, 0]
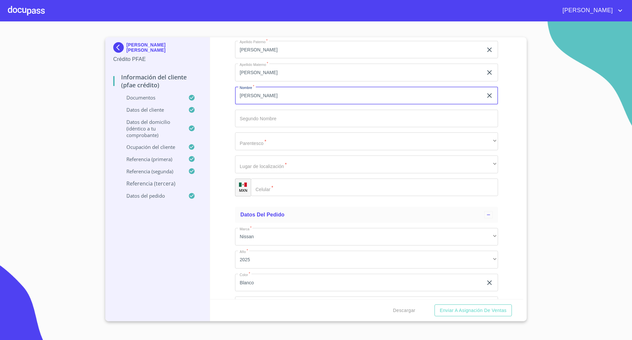
type input "Jaqueline"
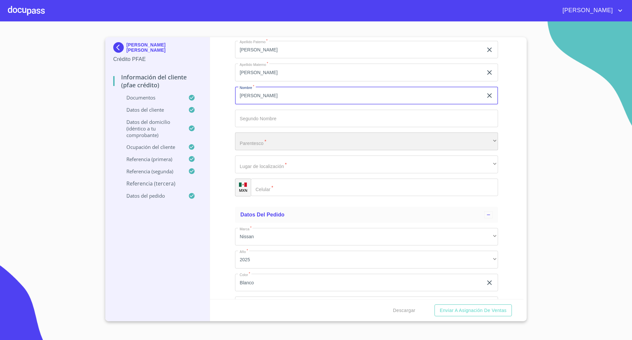
click at [266, 140] on div "​" at bounding box center [366, 141] width 263 height 18
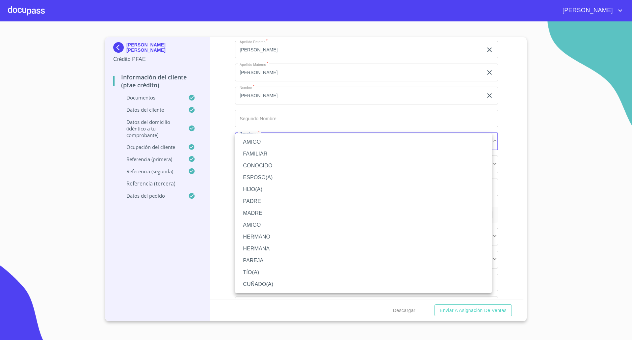
click at [260, 162] on li "CONOCIDO" at bounding box center [363, 166] width 257 height 12
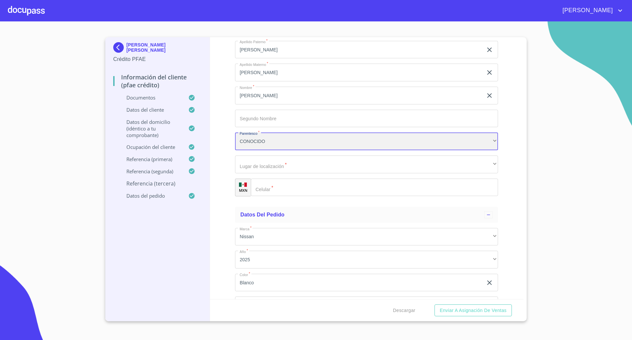
click at [263, 147] on div "CONOCIDO" at bounding box center [366, 141] width 263 height 18
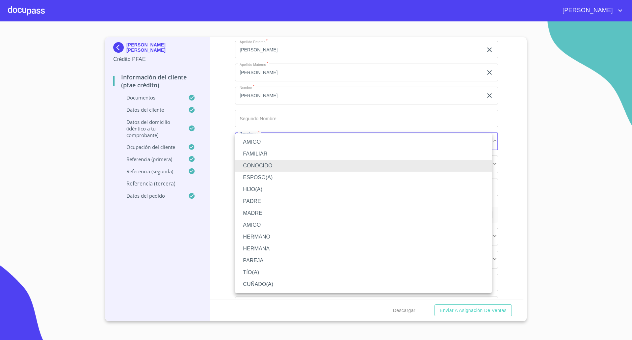
click at [258, 155] on li "FAMILIAR" at bounding box center [363, 154] width 257 height 12
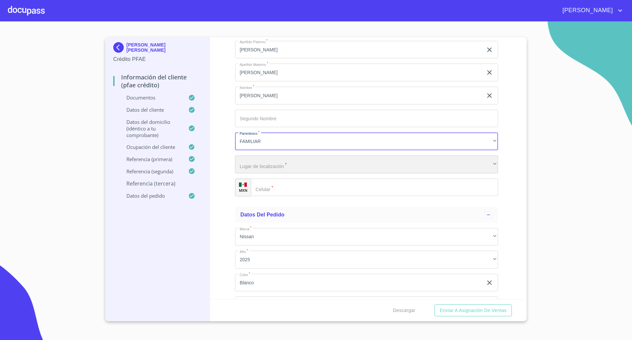
click at [269, 167] on div "​" at bounding box center [366, 164] width 263 height 18
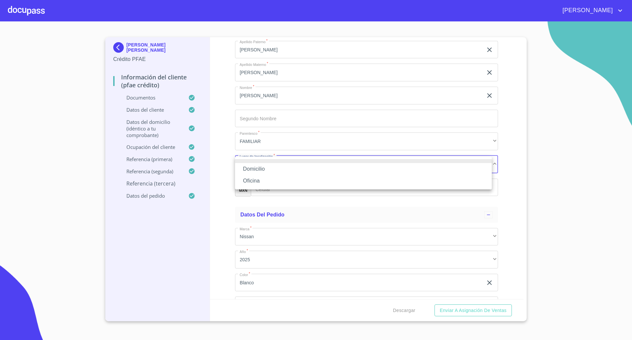
click at [262, 179] on li "Oficina" at bounding box center [363, 181] width 257 height 12
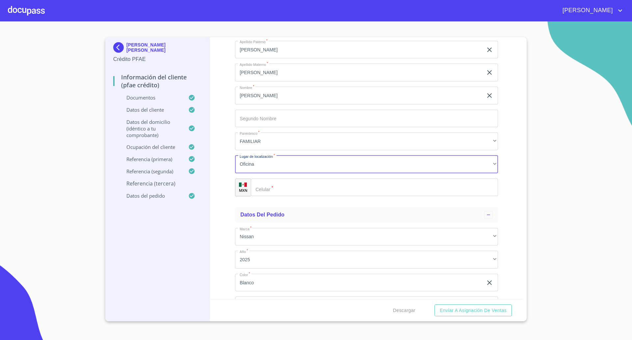
click at [296, 187] on input "Documento de identificación   *" at bounding box center [374, 188] width 247 height 18
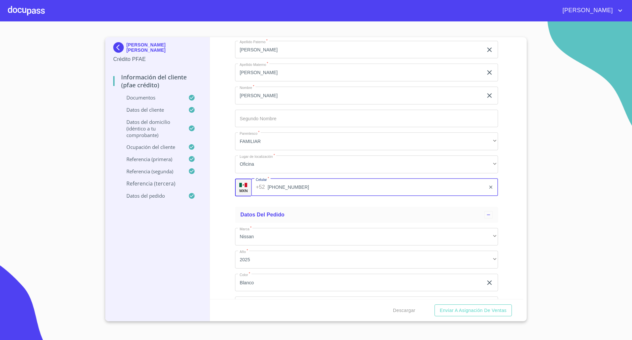
type input "(33)38438077"
click at [217, 214] on div "Información del cliente (PFAE crédito) Documentos Documento de identificación  …" at bounding box center [367, 168] width 314 height 262
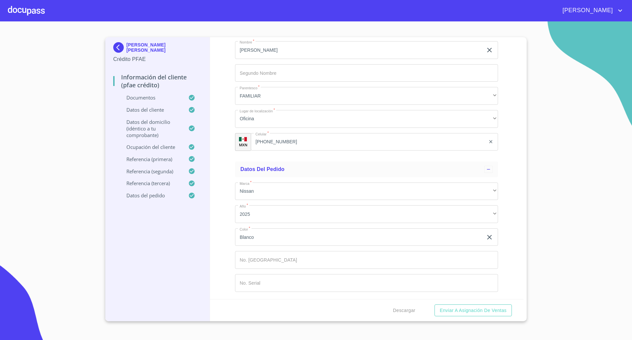
scroll to position [3801, 0]
click at [406, 306] on span "Descargar" at bounding box center [404, 310] width 22 height 8
click at [415, 310] on span "Descargar" at bounding box center [404, 310] width 22 height 8
click at [464, 304] on div "Descargar Enviar a Asignación de Ventas" at bounding box center [367, 310] width 314 height 22
click at [461, 310] on span "Enviar a Asignación de Ventas" at bounding box center [473, 310] width 67 height 8
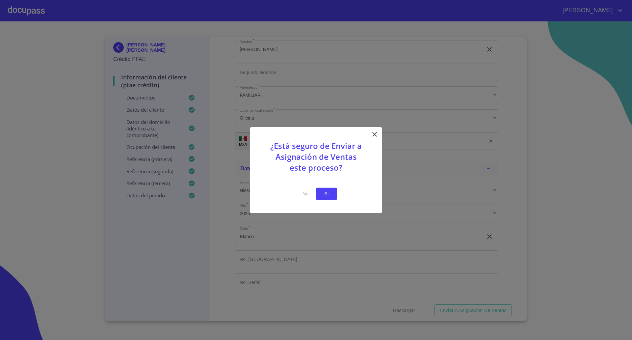
click at [328, 195] on span "Si" at bounding box center [326, 194] width 11 height 8
